Goal: Information Seeking & Learning: Learn about a topic

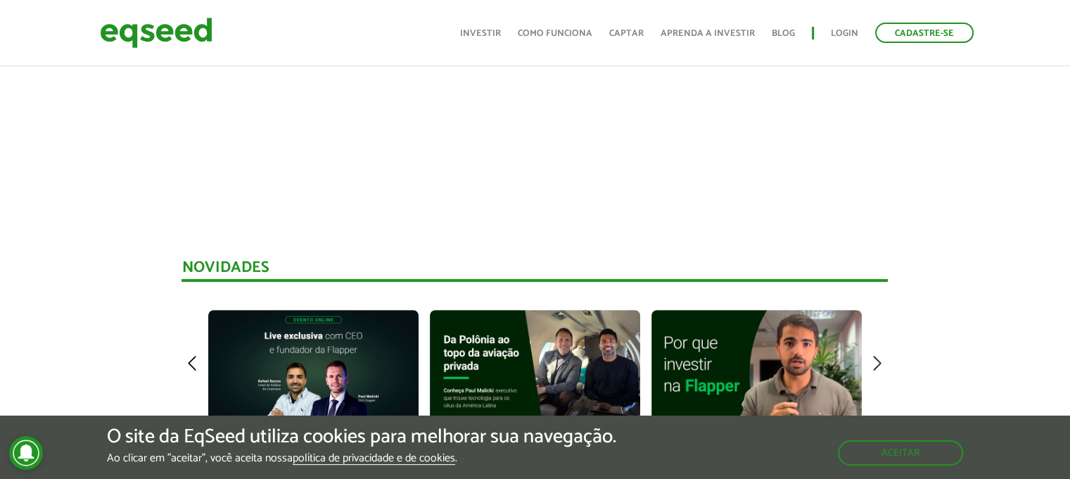
scroll to position [704, 0]
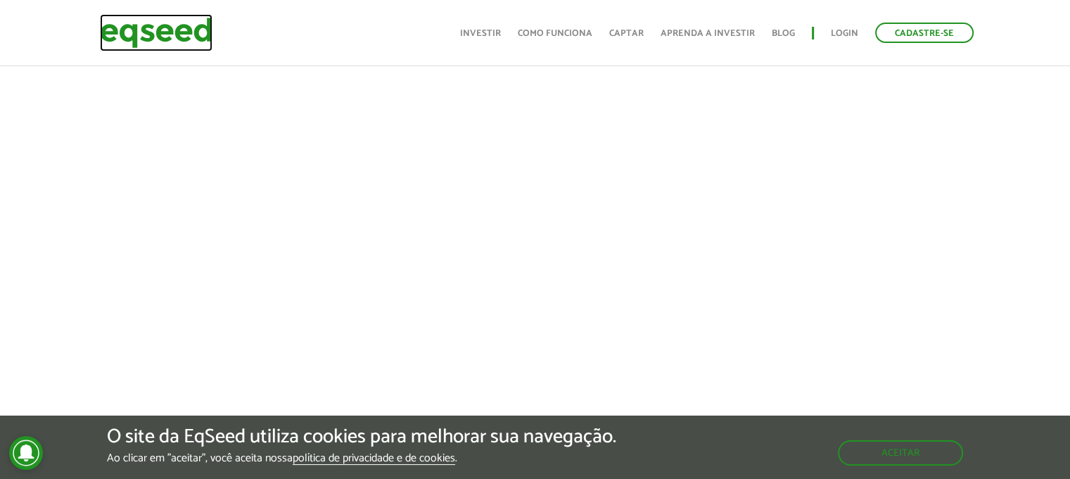
click at [196, 37] on img at bounding box center [156, 32] width 113 height 37
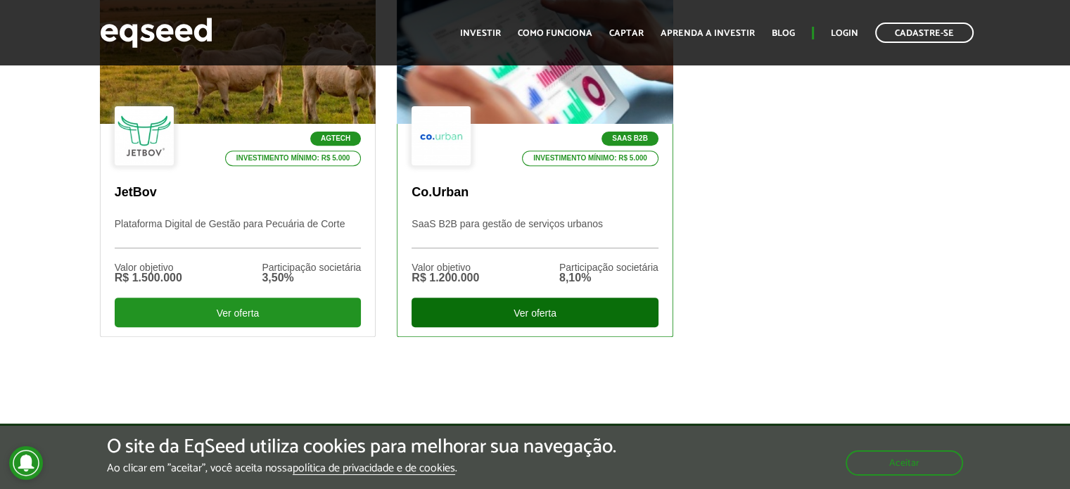
scroll to position [493, 0]
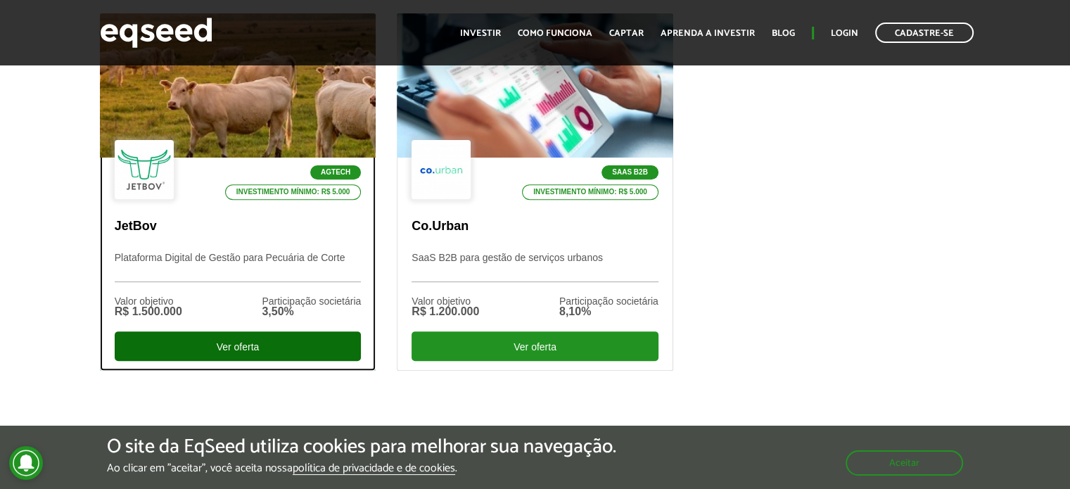
click at [246, 339] on div "Ver oferta" at bounding box center [238, 346] width 247 height 30
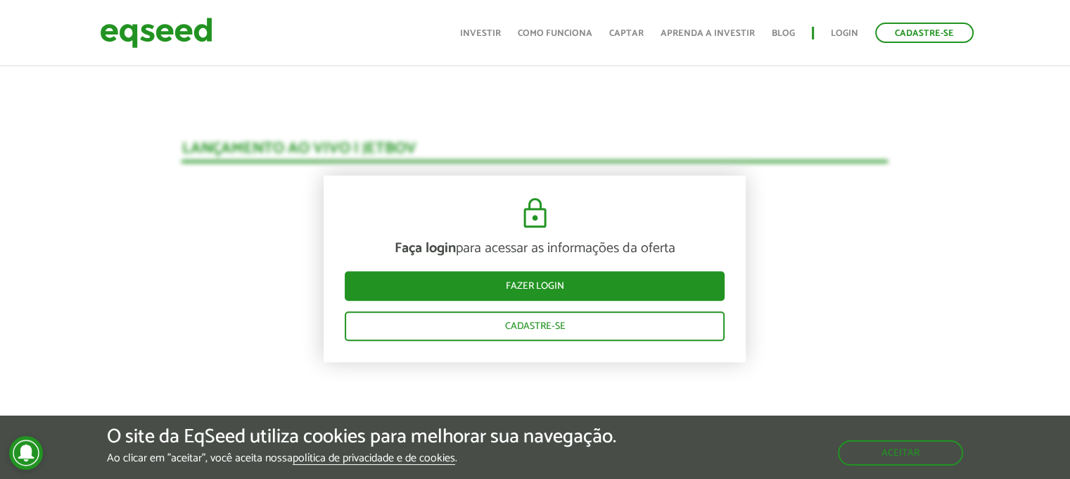
scroll to position [1298, 0]
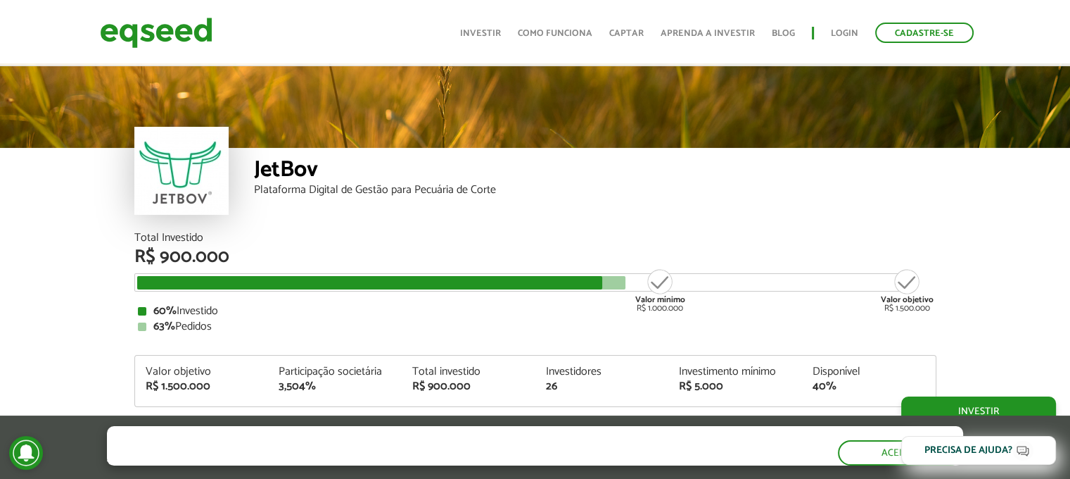
scroll to position [1691, 0]
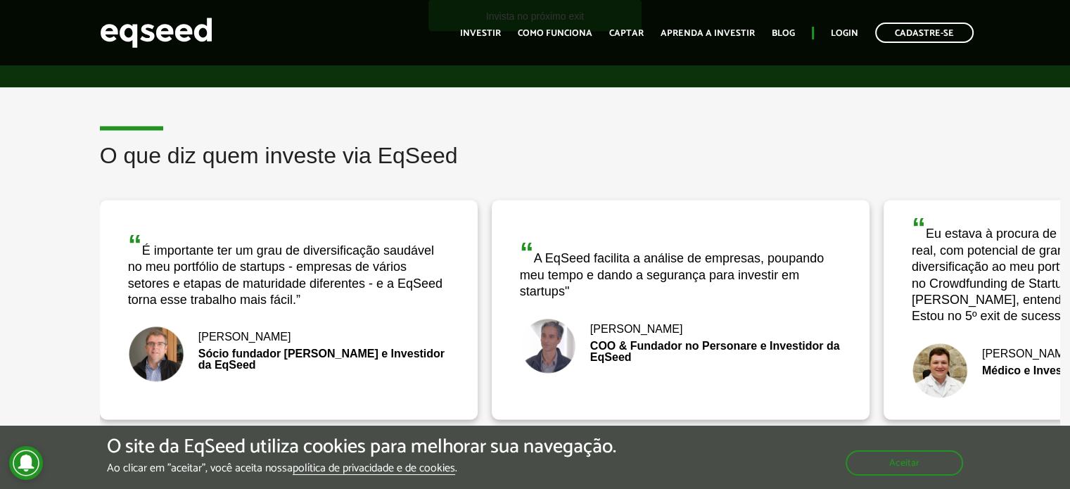
scroll to position [2182, 0]
